Goal: Find specific page/section: Find specific page/section

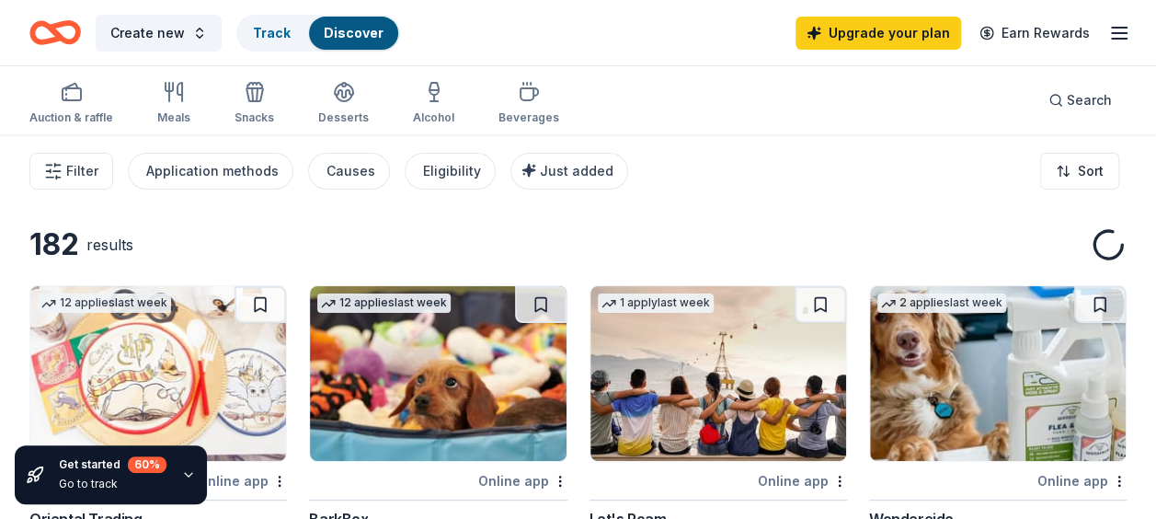
scroll to position [915, 0]
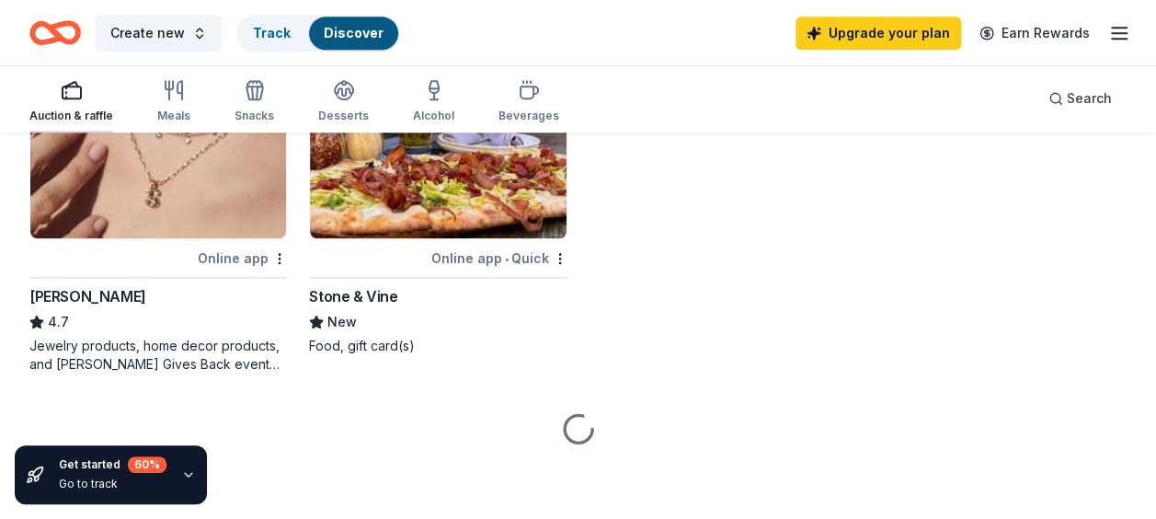
click at [77, 104] on div "Auction & raffle" at bounding box center [71, 101] width 84 height 44
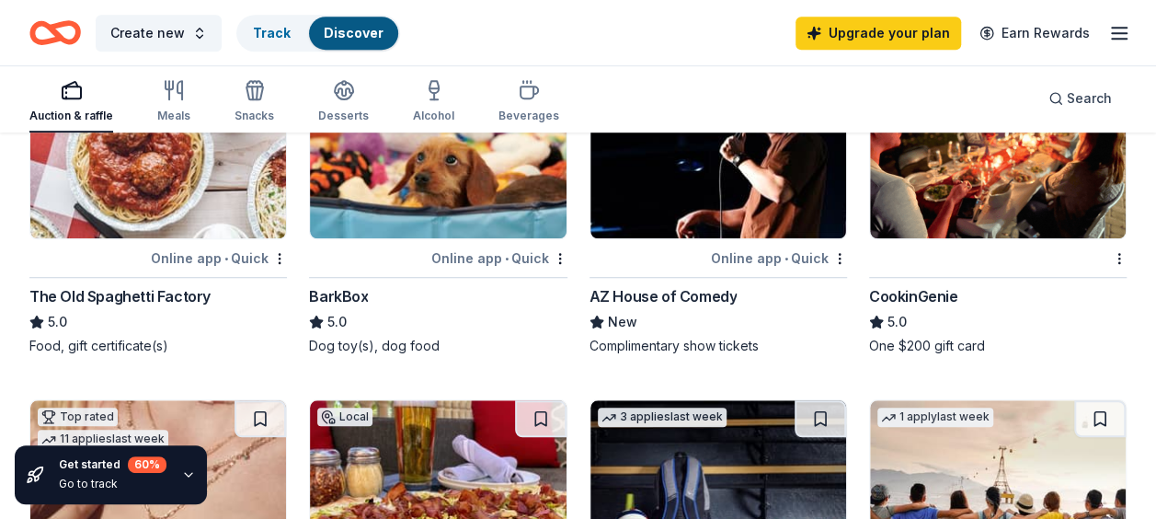
scroll to position [512, 0]
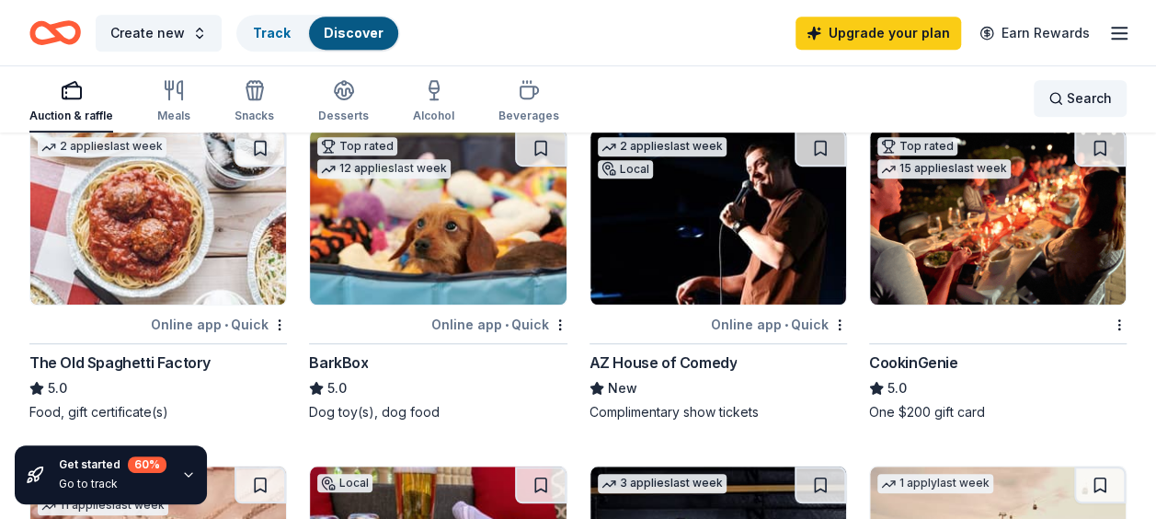
click at [1095, 98] on span "Search" at bounding box center [1089, 98] width 45 height 22
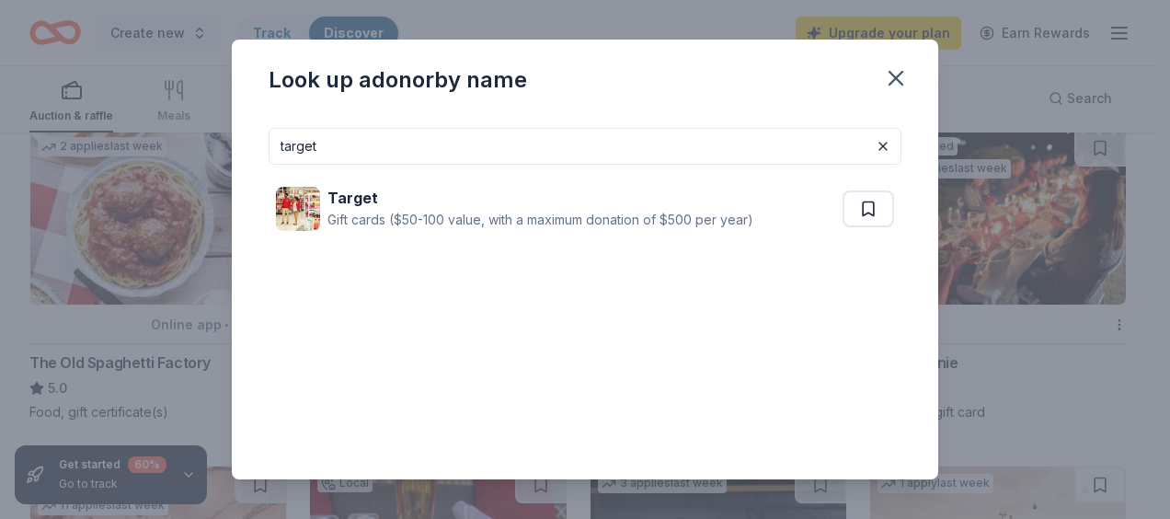
type input "target"
click at [891, 77] on icon "button" at bounding box center [896, 78] width 26 height 26
